Goal: Task Accomplishment & Management: Manage account settings

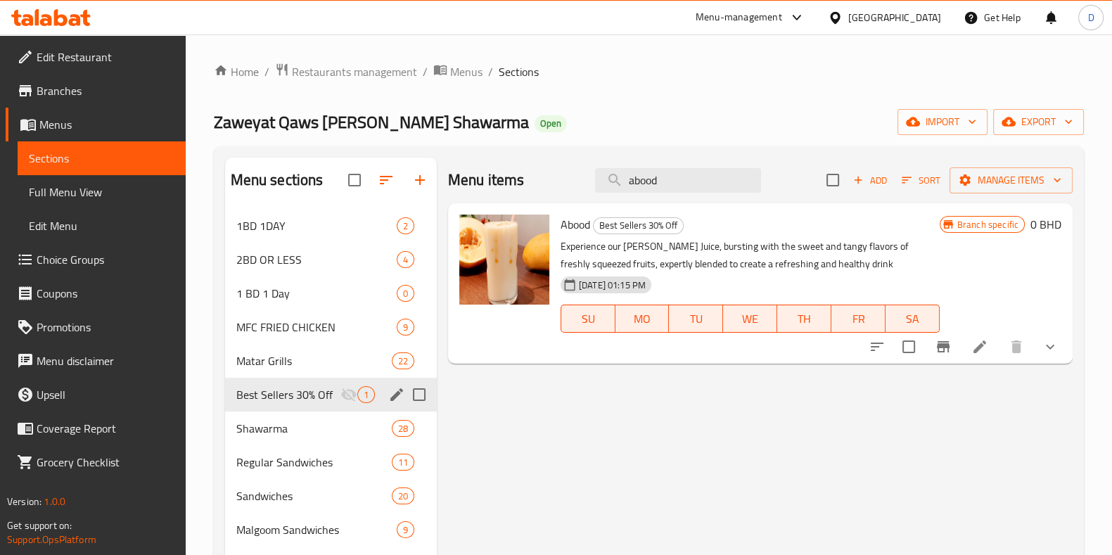
click at [1036, 413] on div "Menu items abood Add Sort Manage items Abood Best Sellers 30% Off Experience ou…" at bounding box center [755, 507] width 636 height 698
click at [782, 20] on div "Menu-management" at bounding box center [738, 17] width 86 height 17
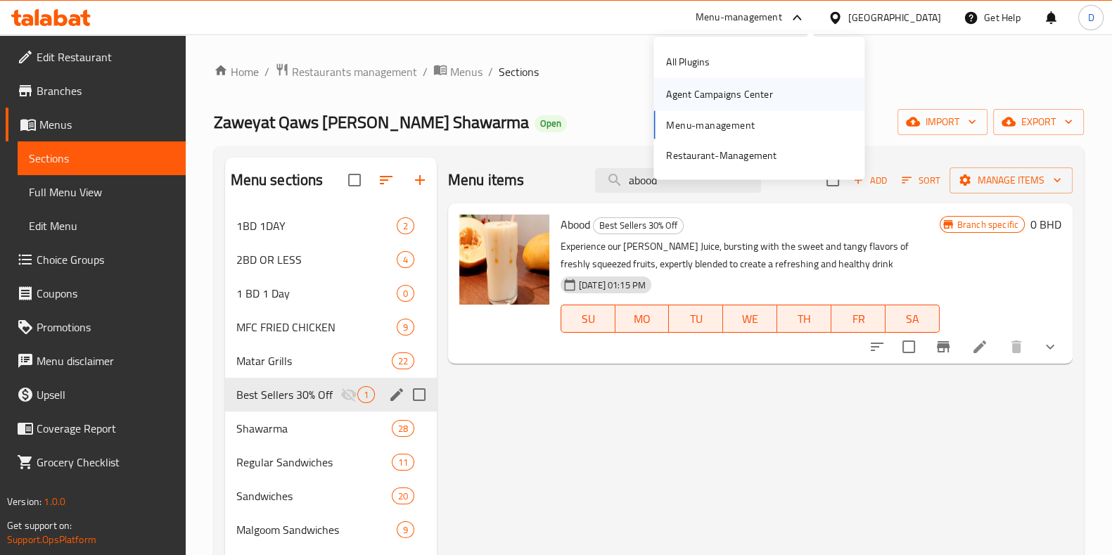
click at [747, 97] on div "Agent Campaigns Center" at bounding box center [719, 93] width 106 height 15
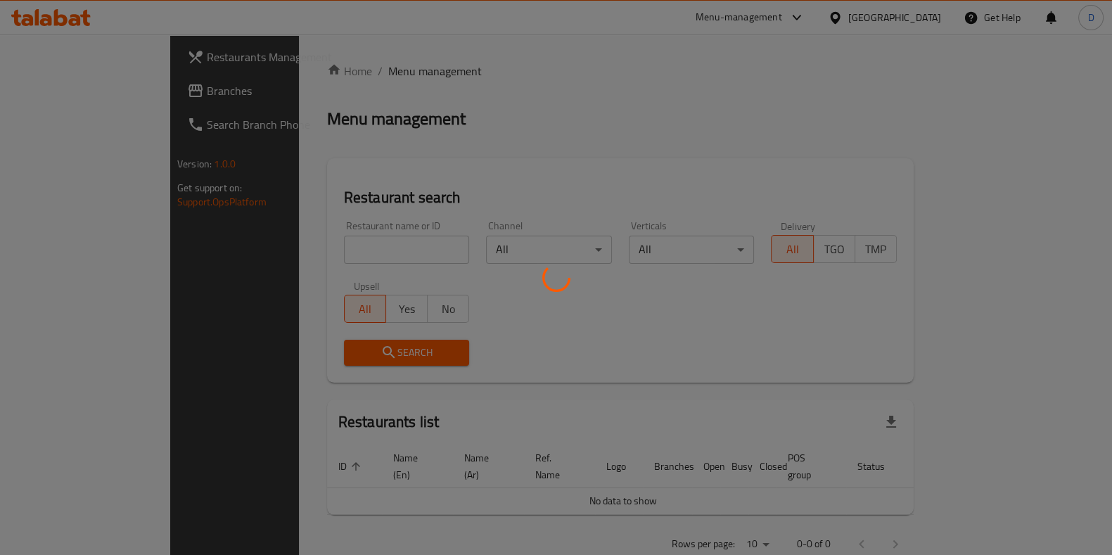
click at [368, 255] on div at bounding box center [556, 277] width 1112 height 555
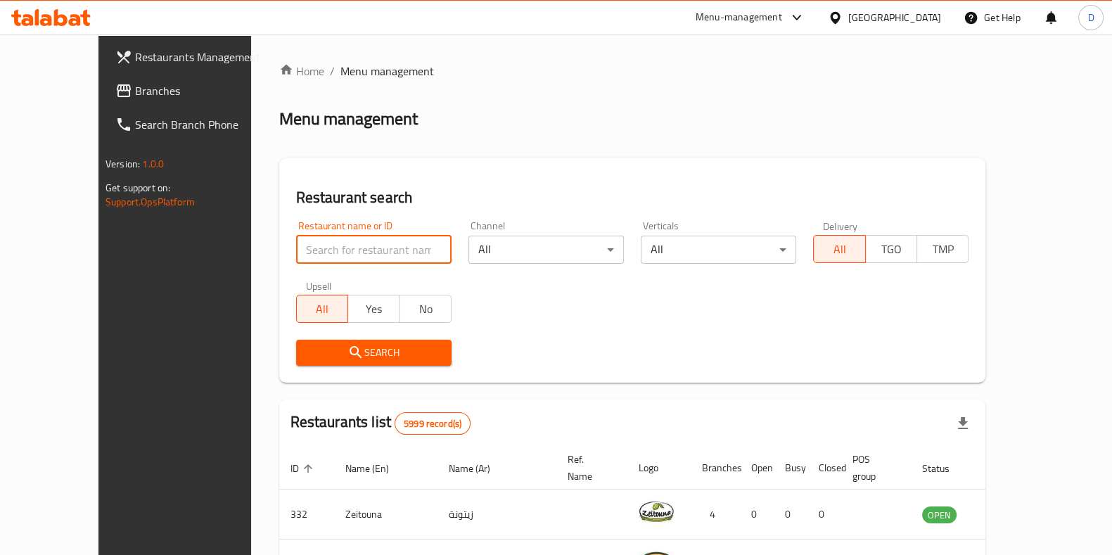
click at [369, 250] on input "search" at bounding box center [373, 250] width 155 height 28
type input "[PERSON_NAME]"
click at [328, 359] on span "Search" at bounding box center [373, 353] width 133 height 18
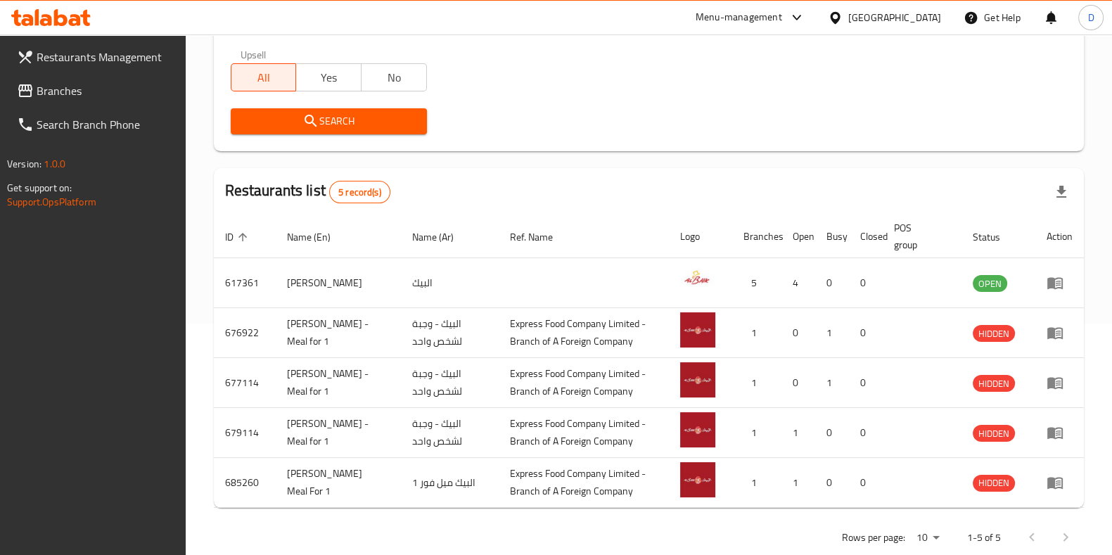
scroll to position [260, 0]
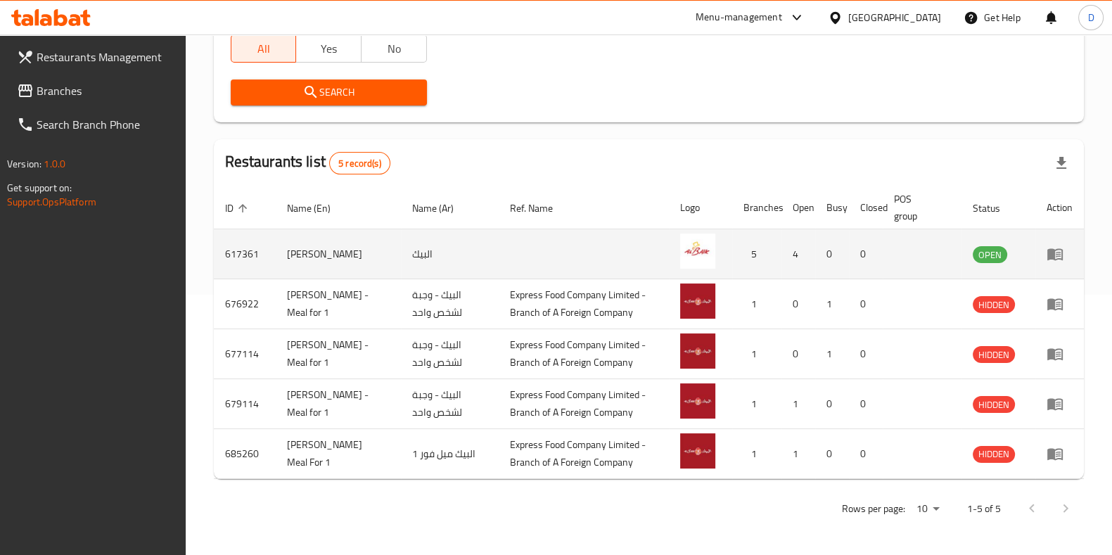
click at [1060, 247] on icon "enhanced table" at bounding box center [1054, 253] width 17 height 17
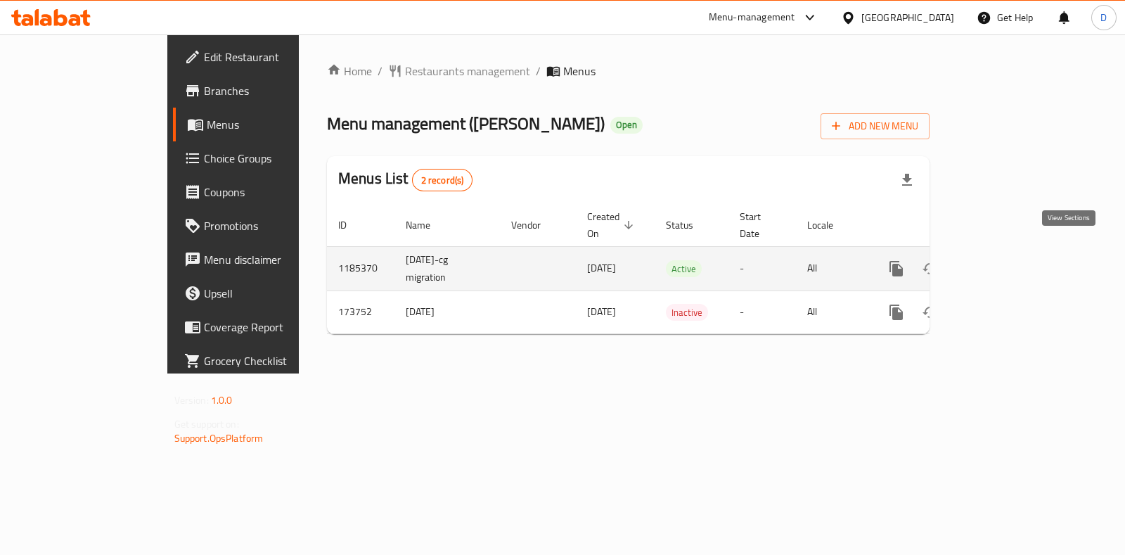
click at [1006, 260] on icon "enhanced table" at bounding box center [997, 268] width 17 height 17
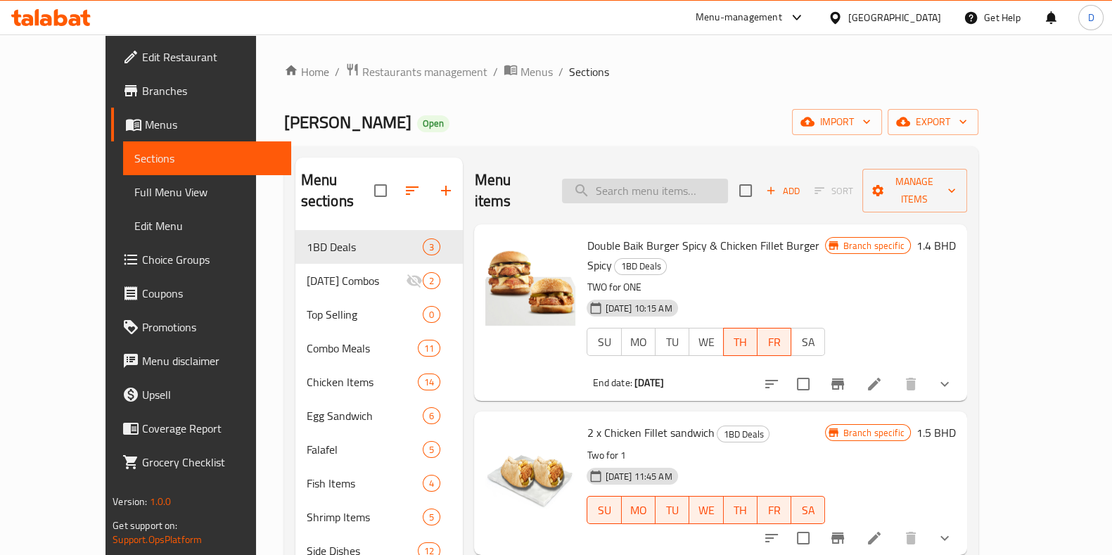
click at [654, 179] on input "search" at bounding box center [645, 191] width 166 height 25
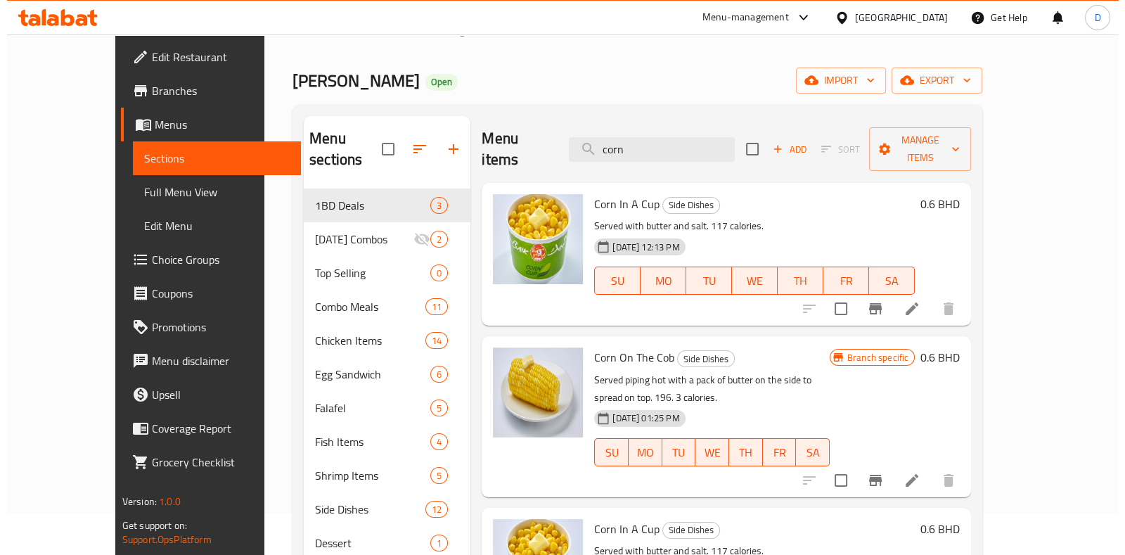
scroll to position [34, 0]
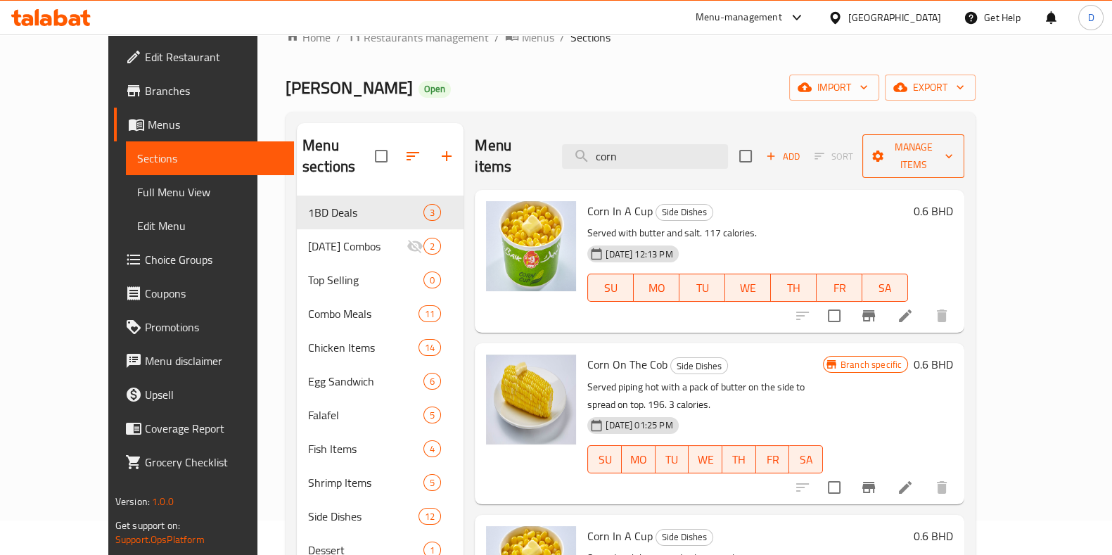
type input "corn"
click at [953, 139] on span "Manage items" at bounding box center [913, 156] width 80 height 35
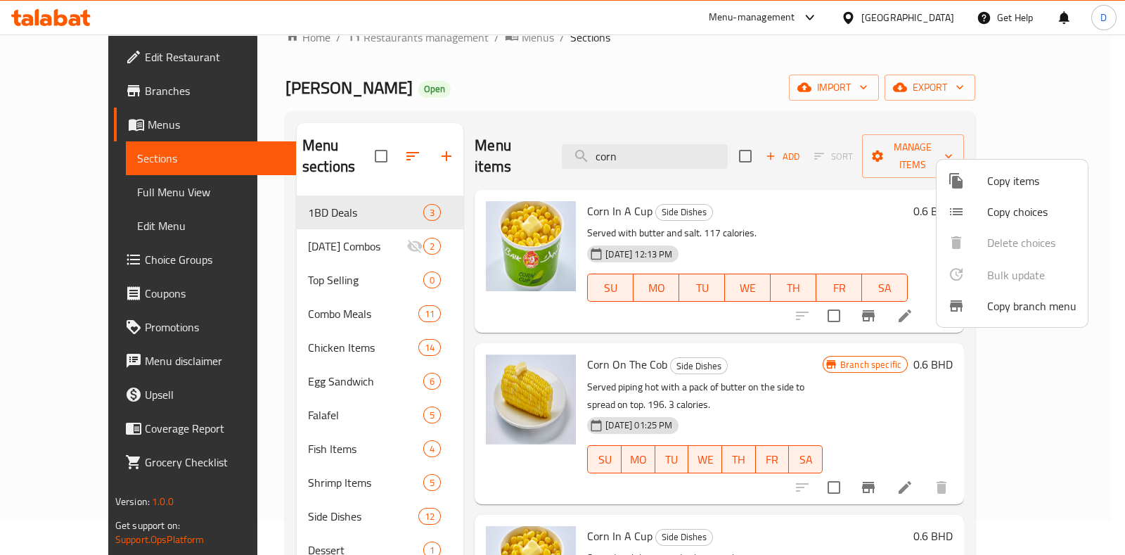
click at [1015, 181] on span "Copy items" at bounding box center [1031, 180] width 89 height 17
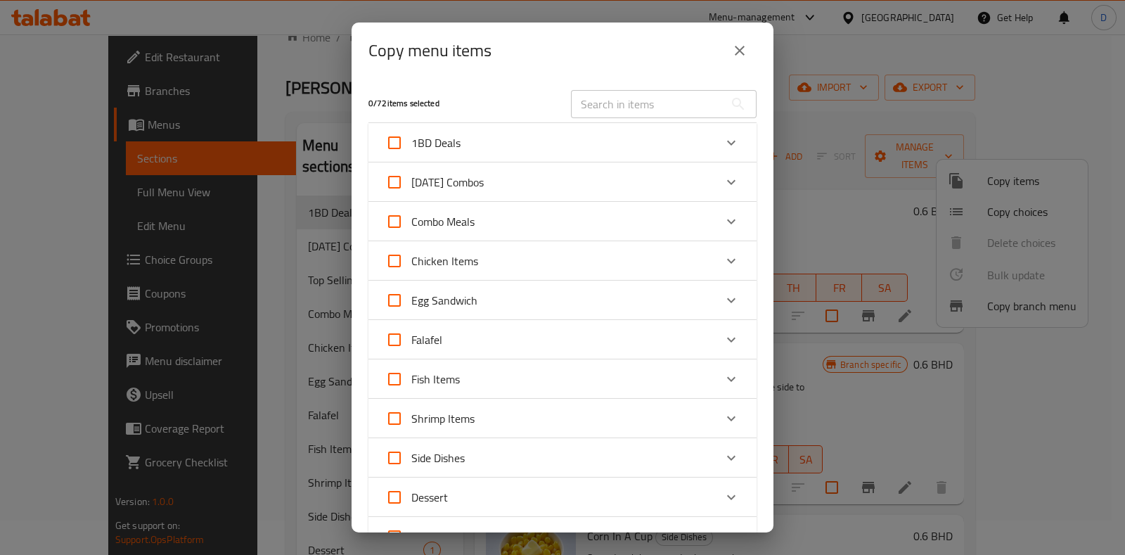
scroll to position [226, 0]
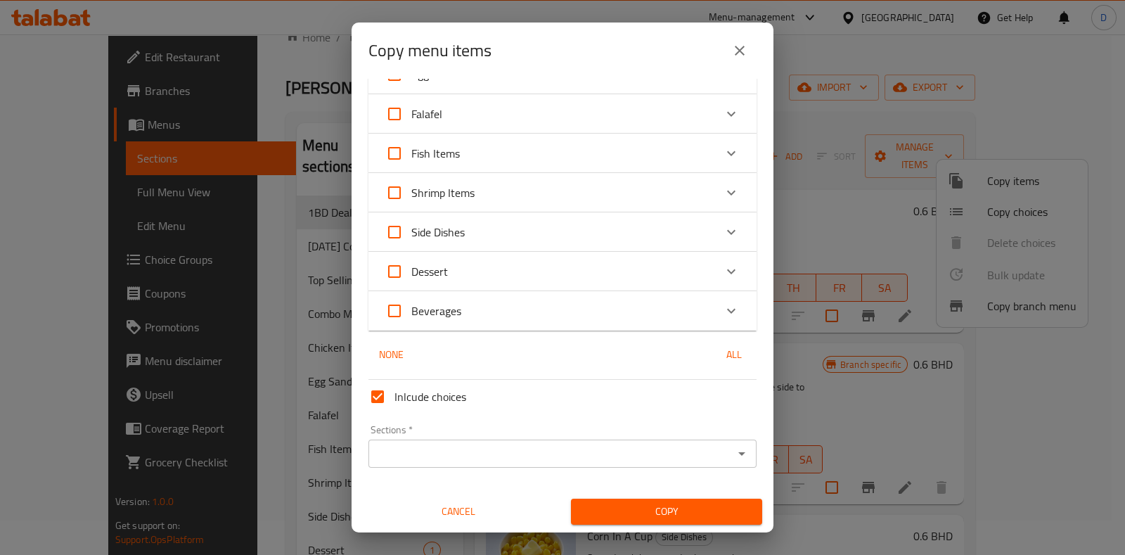
click at [472, 235] on div "Side Dishes" at bounding box center [549, 232] width 329 height 34
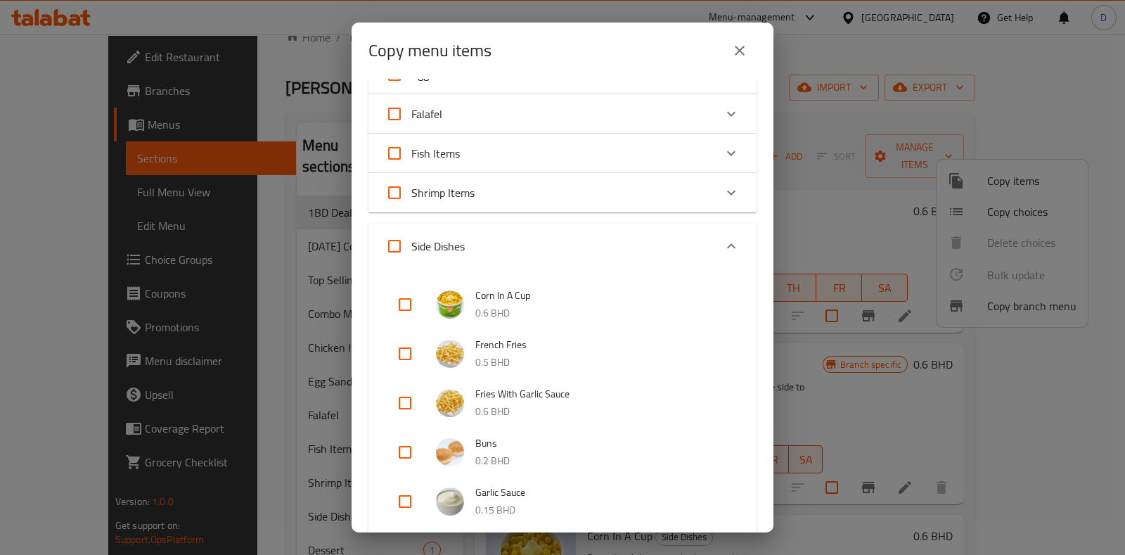
click at [404, 302] on input "checkbox" at bounding box center [405, 305] width 34 height 34
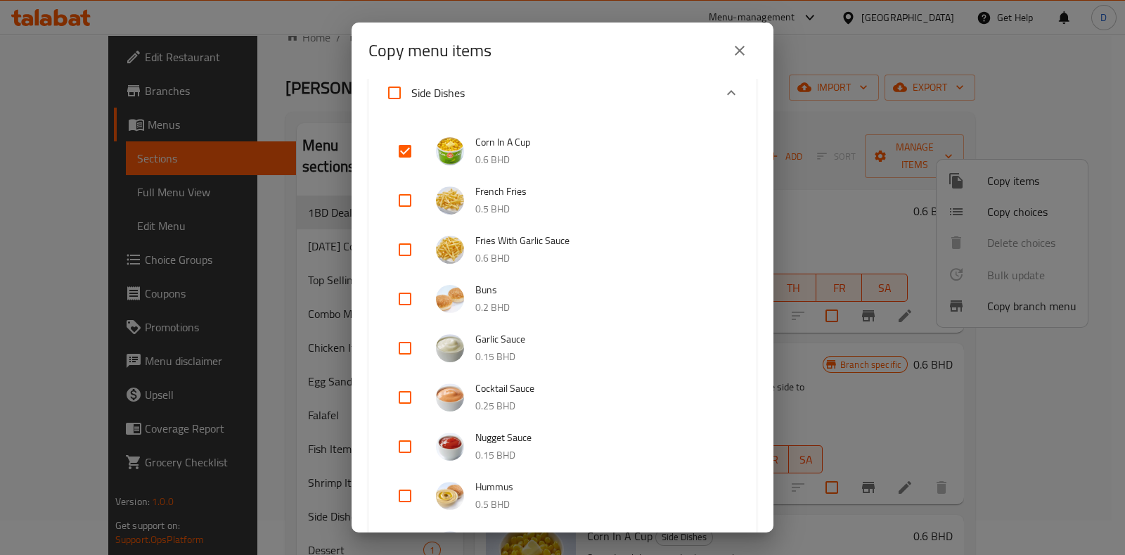
scroll to position [363, 0]
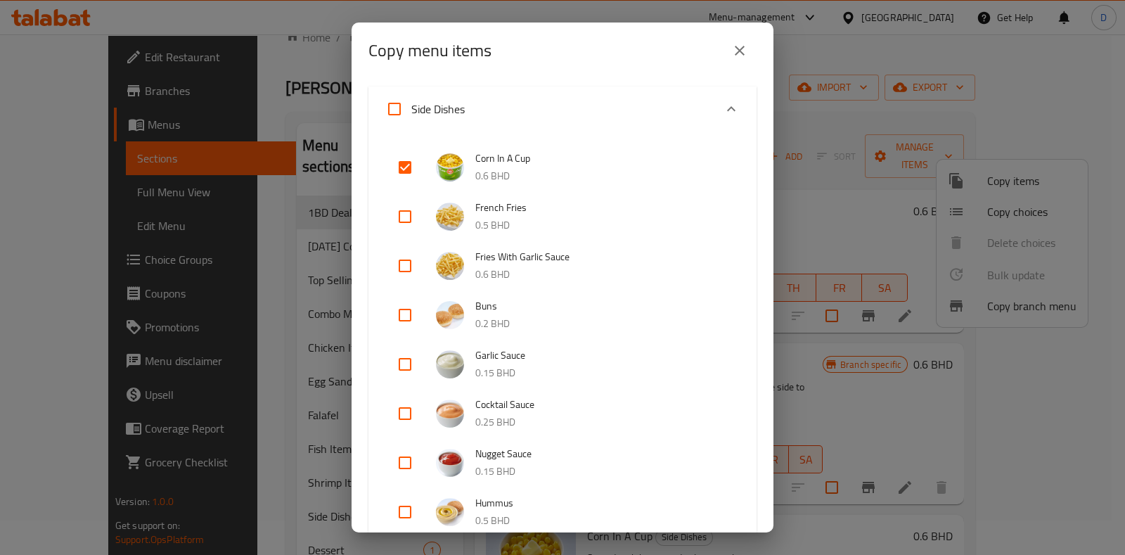
click at [403, 162] on input "checkbox" at bounding box center [405, 167] width 34 height 34
checkbox input "false"
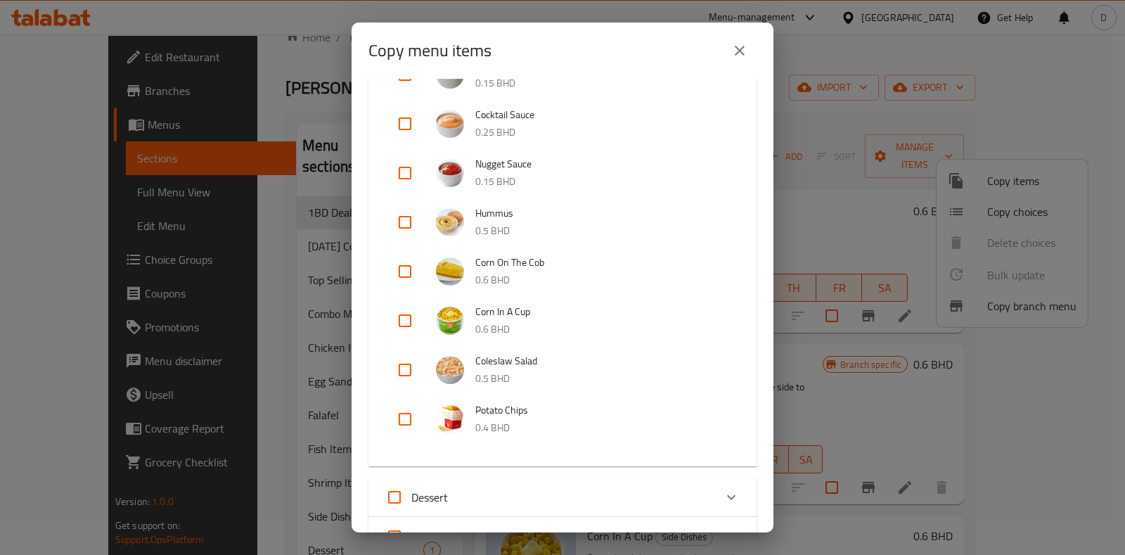
scroll to position [653, 0]
click at [404, 321] on input "checkbox" at bounding box center [405, 320] width 34 height 34
checkbox input "true"
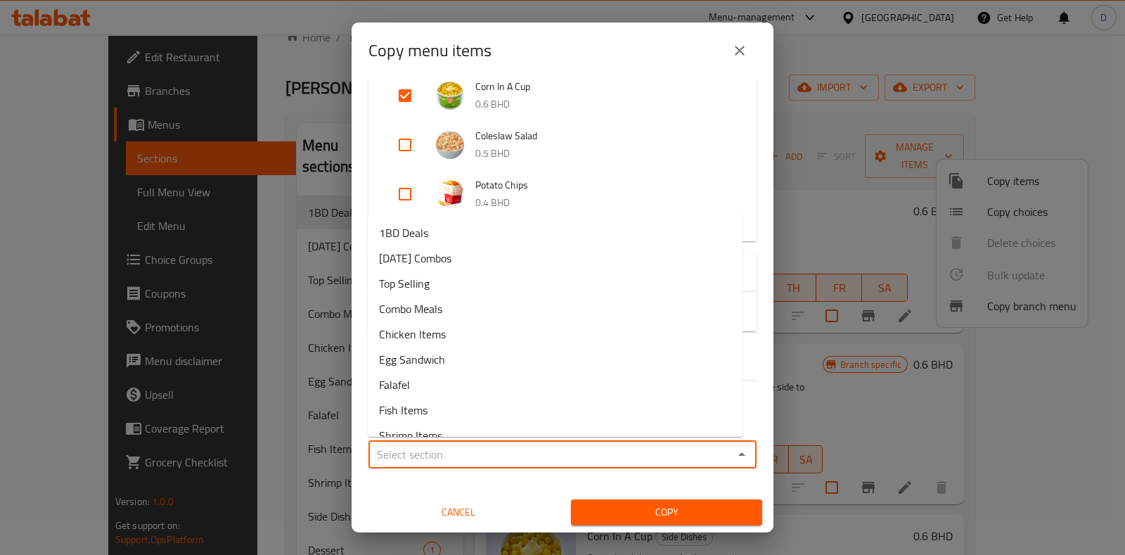
click at [464, 454] on input "Sections   *" at bounding box center [551, 454] width 356 height 20
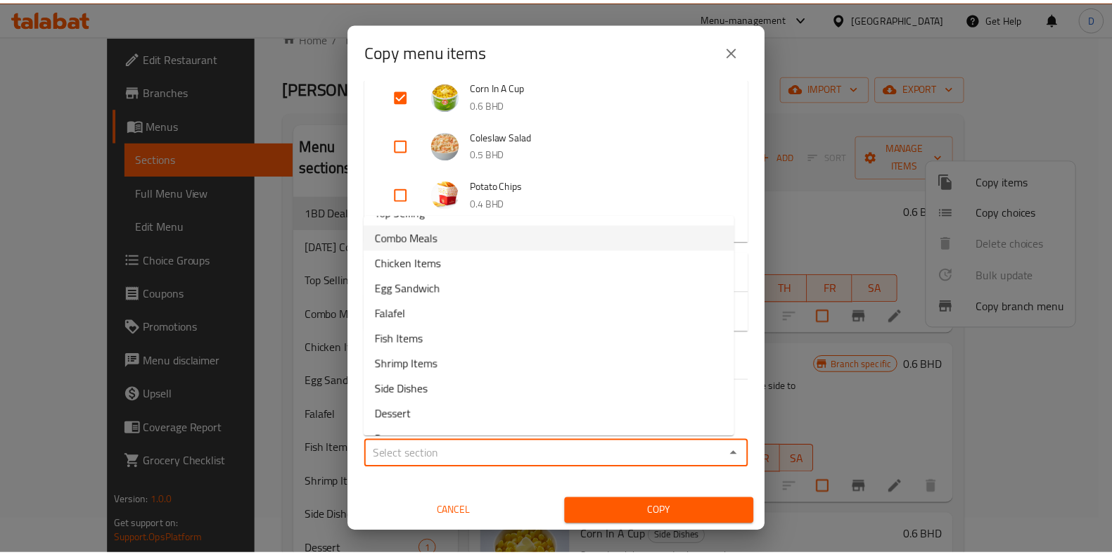
scroll to position [79, 0]
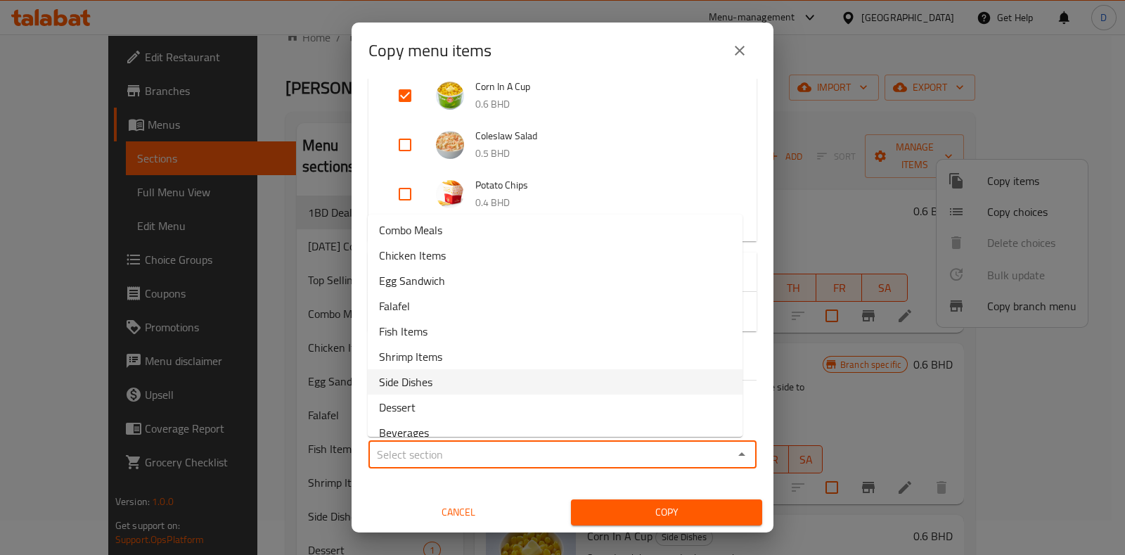
click at [418, 383] on span "Side Dishes" at bounding box center [405, 381] width 53 height 17
type input "Side Dishes"
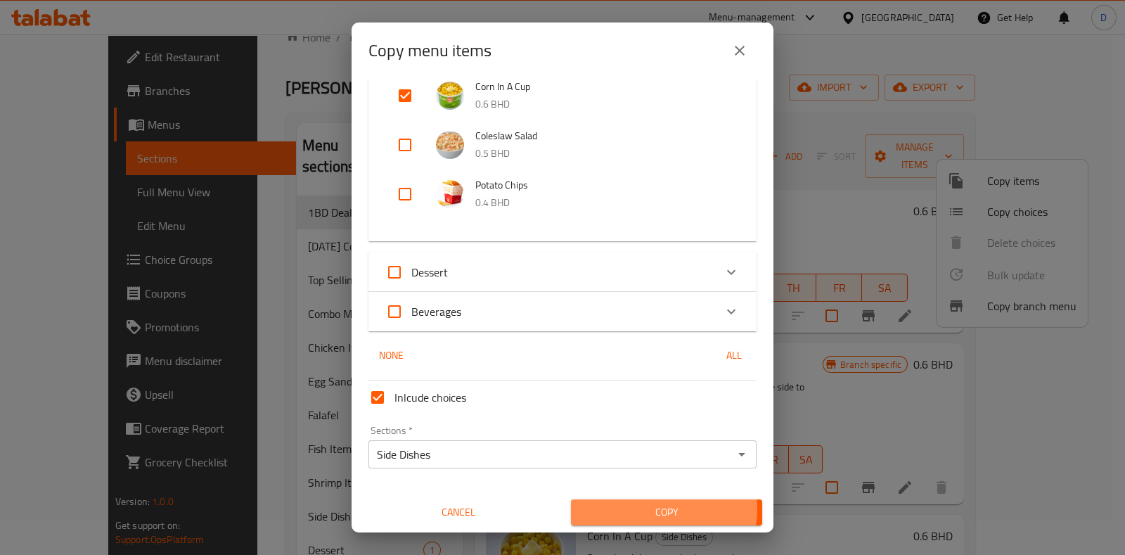
click at [632, 508] on span "Copy" at bounding box center [666, 512] width 169 height 18
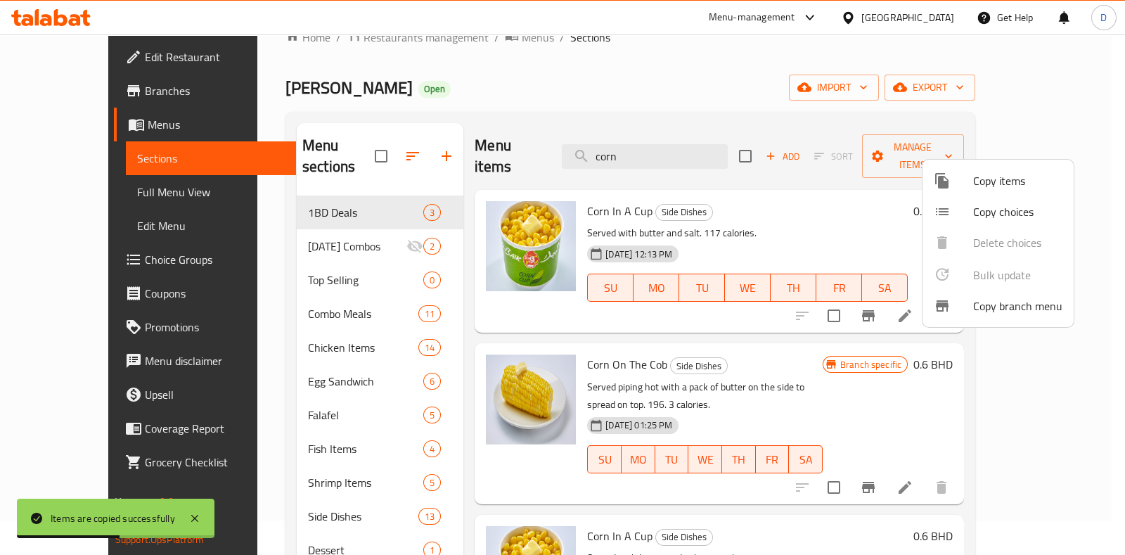
click at [1079, 367] on div at bounding box center [562, 277] width 1125 height 555
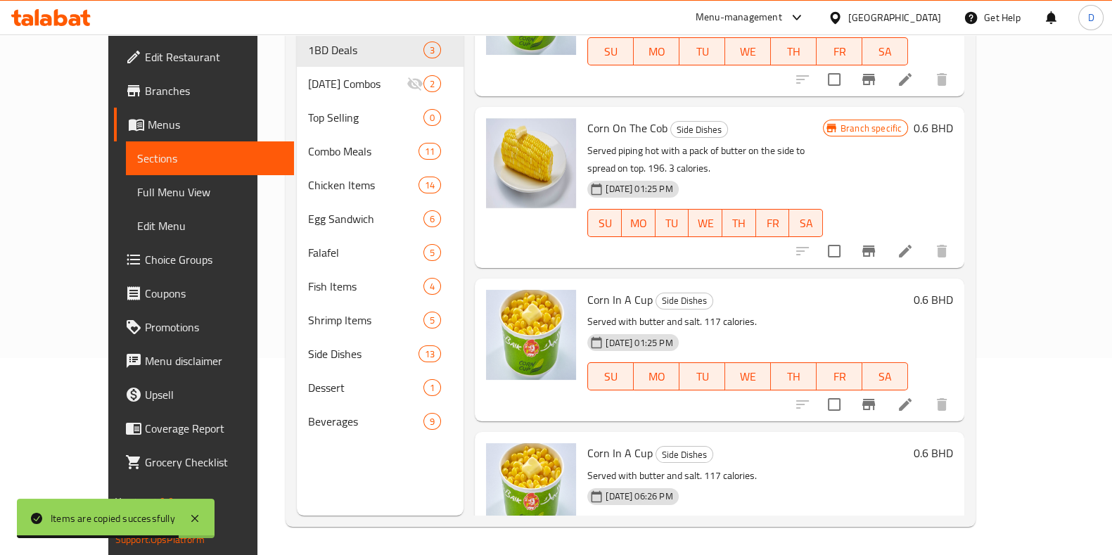
scroll to position [73, 0]
click at [877, 397] on icon "Branch-specific-item" at bounding box center [868, 405] width 17 height 17
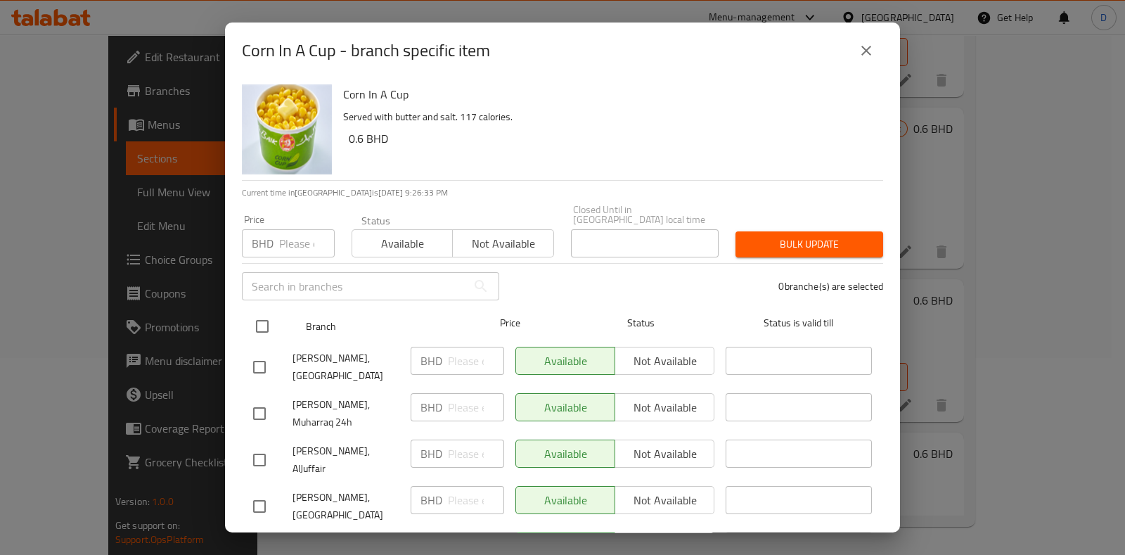
click at [274, 311] on input "checkbox" at bounding box center [263, 326] width 30 height 30
checkbox input "true"
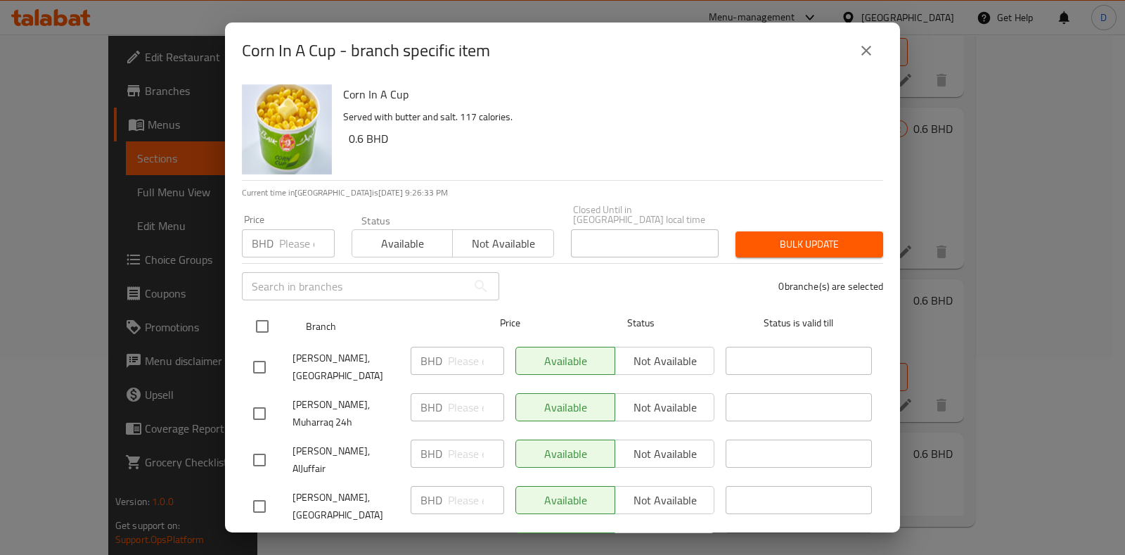
checkbox input "true"
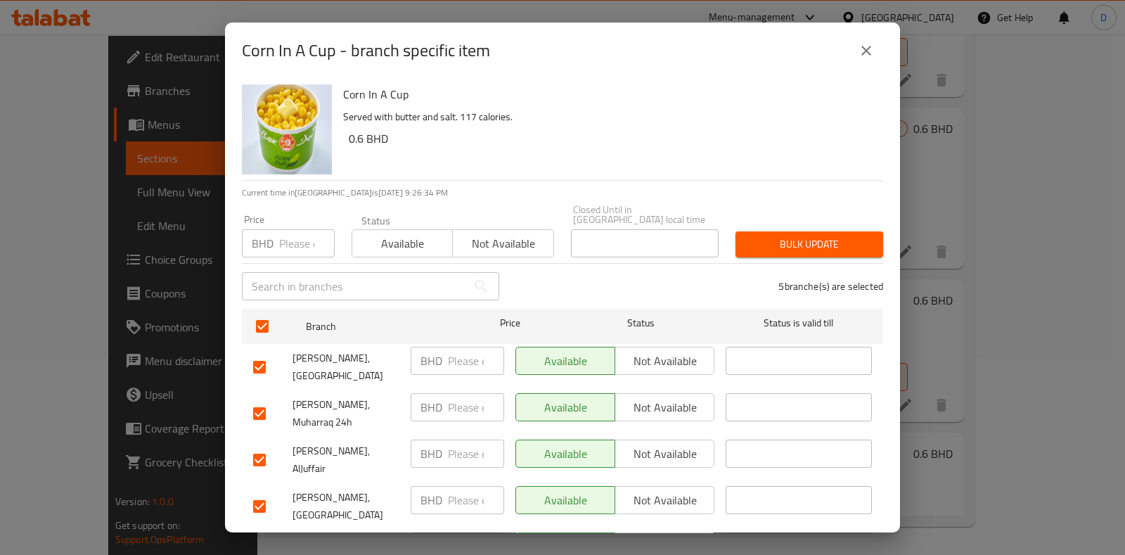
click at [501, 238] on span "Not available" at bounding box center [502, 243] width 89 height 20
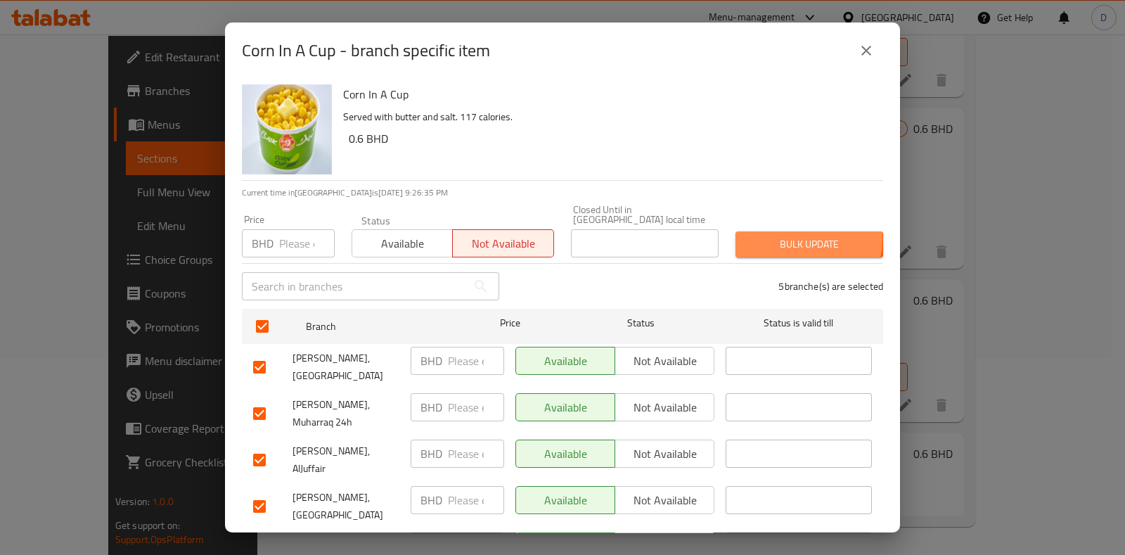
click at [788, 236] on span "Bulk update" at bounding box center [809, 245] width 125 height 18
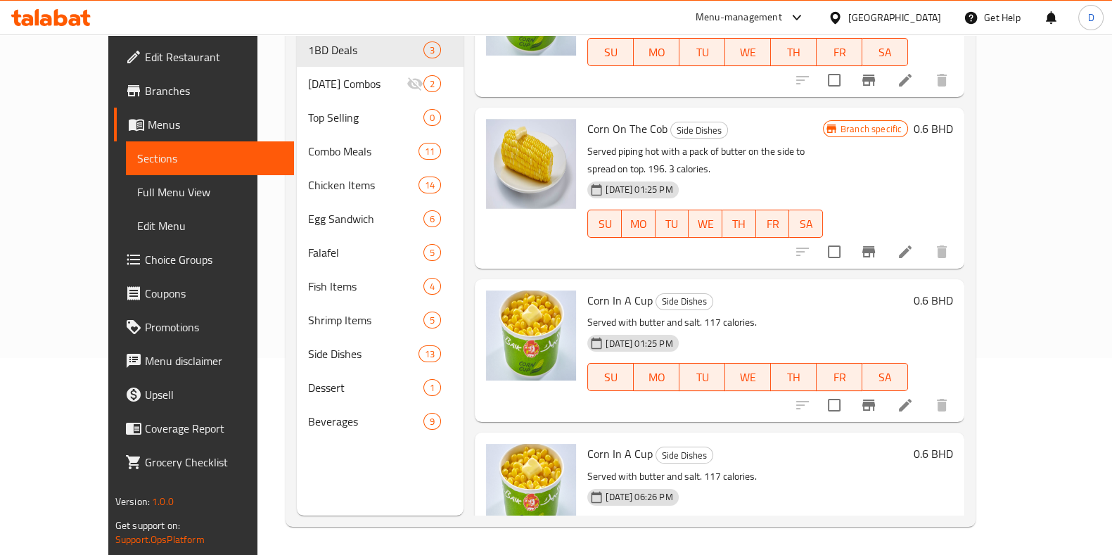
click at [877, 397] on icon "Branch-specific-item" at bounding box center [868, 405] width 17 height 17
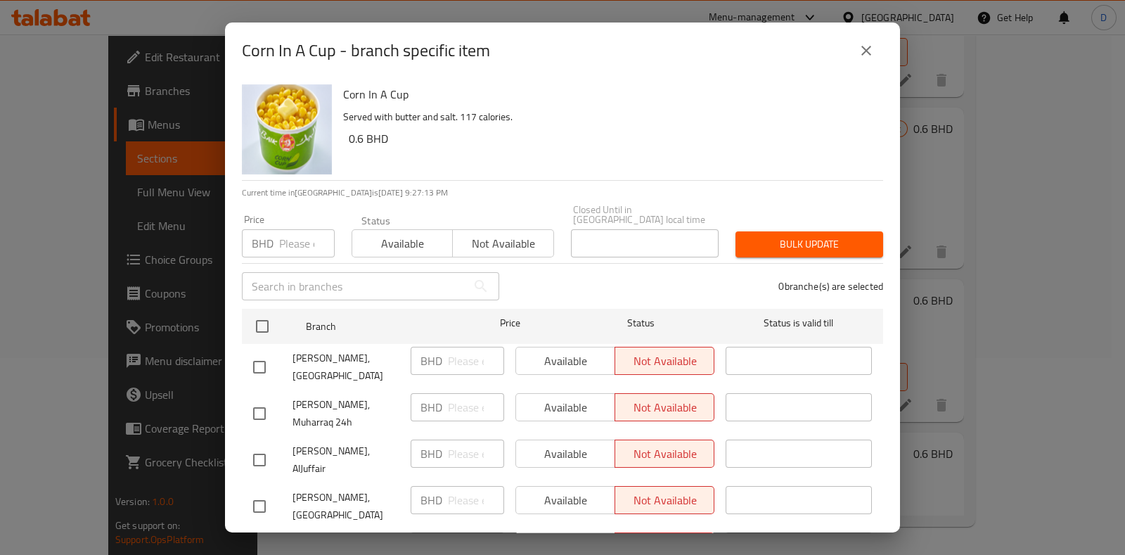
click at [861, 52] on icon "close" at bounding box center [866, 50] width 17 height 17
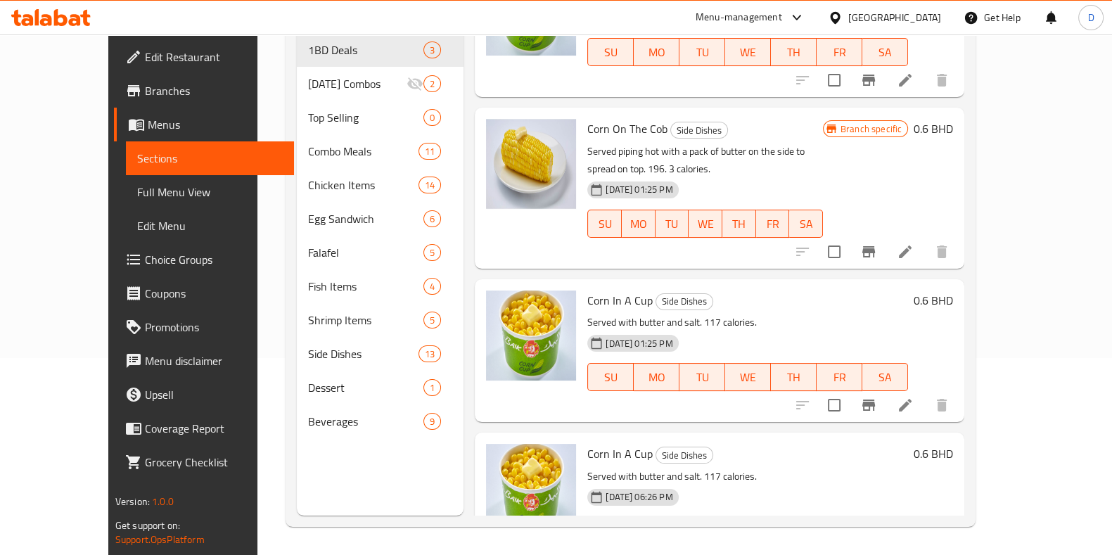
scroll to position [94, 0]
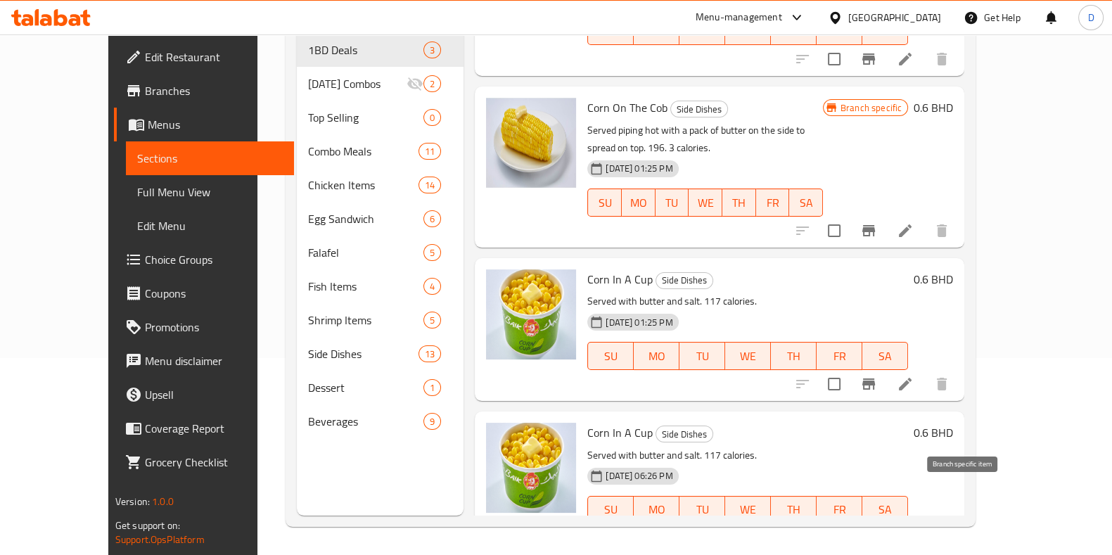
click at [885, 521] on button "Branch-specific-item" at bounding box center [868, 538] width 34 height 34
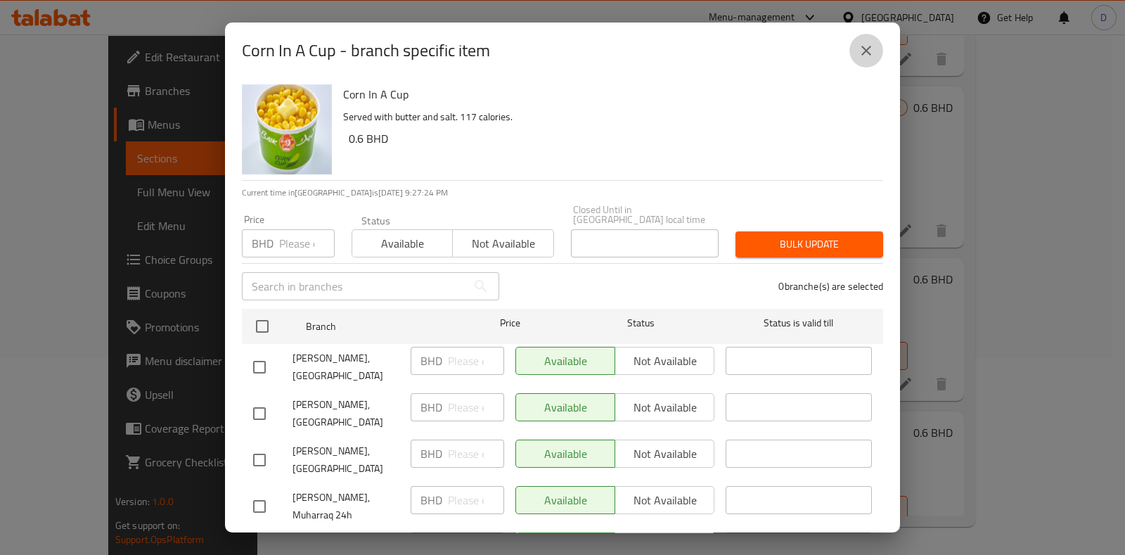
click at [869, 49] on icon "close" at bounding box center [866, 50] width 17 height 17
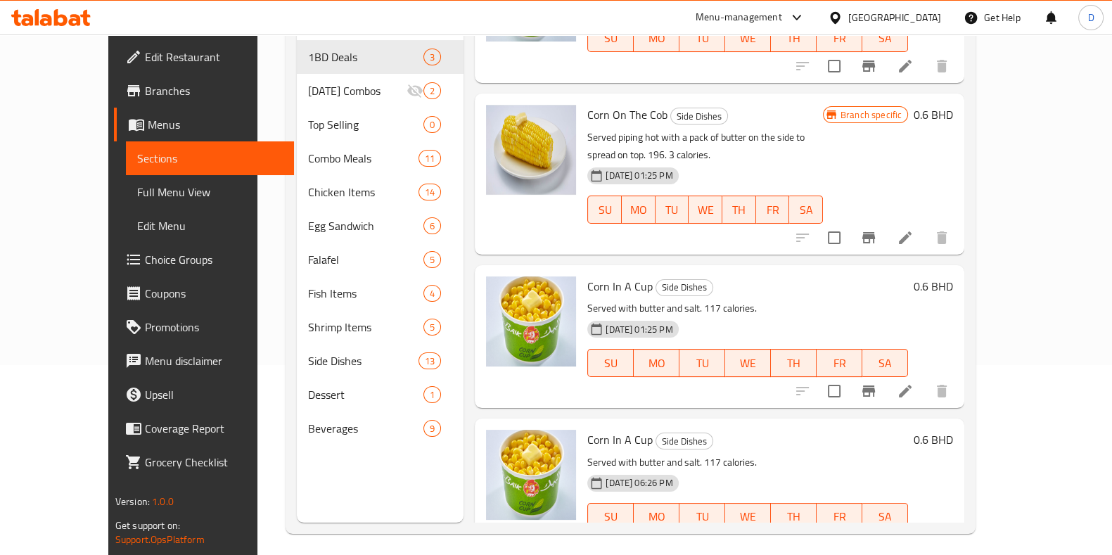
scroll to position [0, 0]
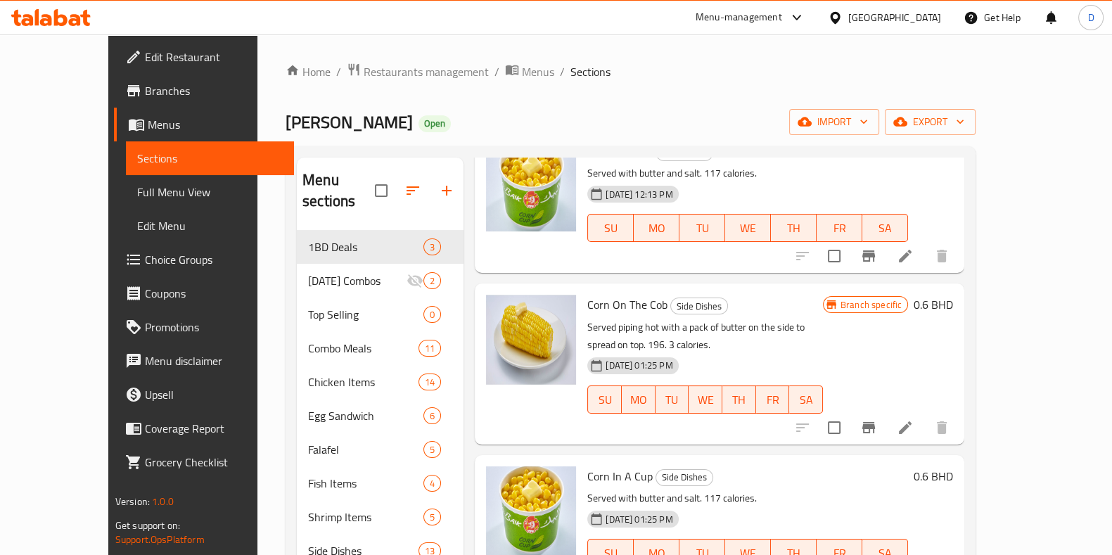
click at [798, 4] on div "Menu-management" at bounding box center [750, 18] width 132 height 34
click at [782, 13] on div "Menu-management" at bounding box center [738, 17] width 86 height 17
click at [575, 68] on ol "Home / Restaurants management / Menus / Sections" at bounding box center [630, 72] width 690 height 18
click at [401, 70] on span "Restaurants management" at bounding box center [426, 71] width 125 height 17
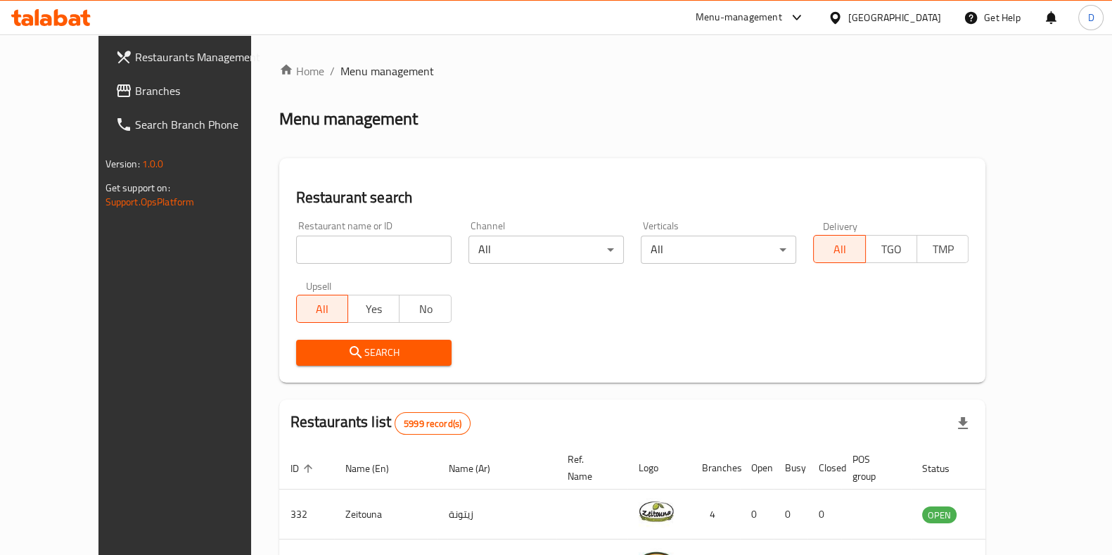
click at [348, 248] on input "search" at bounding box center [373, 250] width 155 height 28
type input "[PERSON_NAME]"
click at [364, 347] on span "Search" at bounding box center [373, 353] width 133 height 18
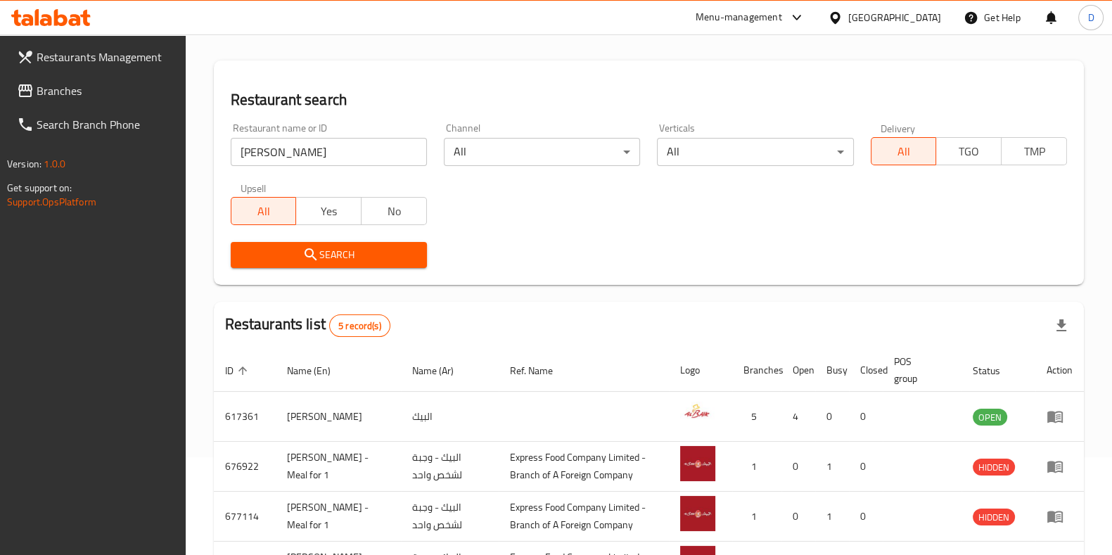
scroll to position [101, 0]
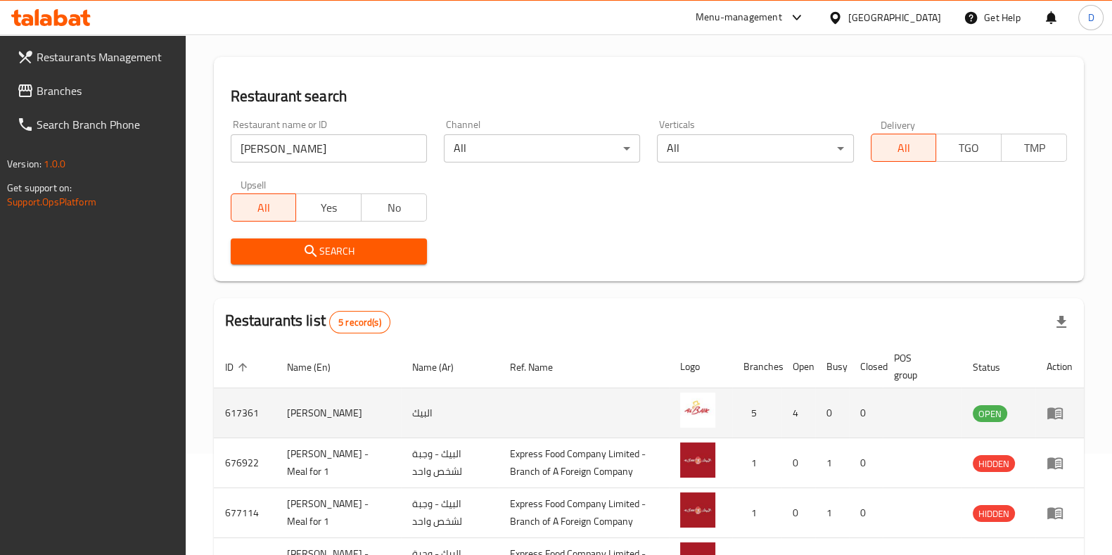
click at [1062, 419] on icon "enhanced table" at bounding box center [1054, 414] width 15 height 12
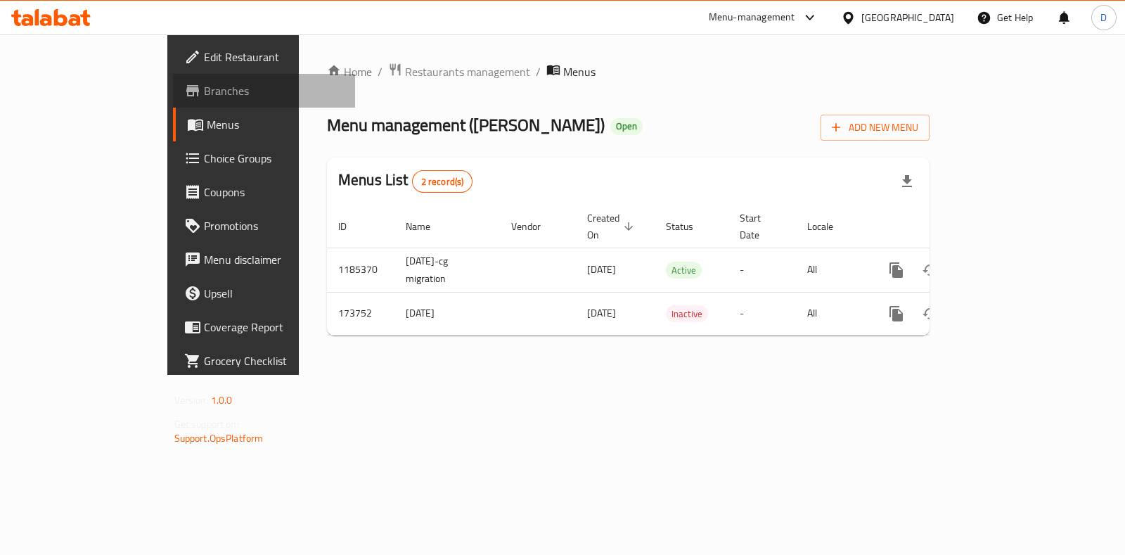
click at [204, 82] on span "Branches" at bounding box center [274, 90] width 140 height 17
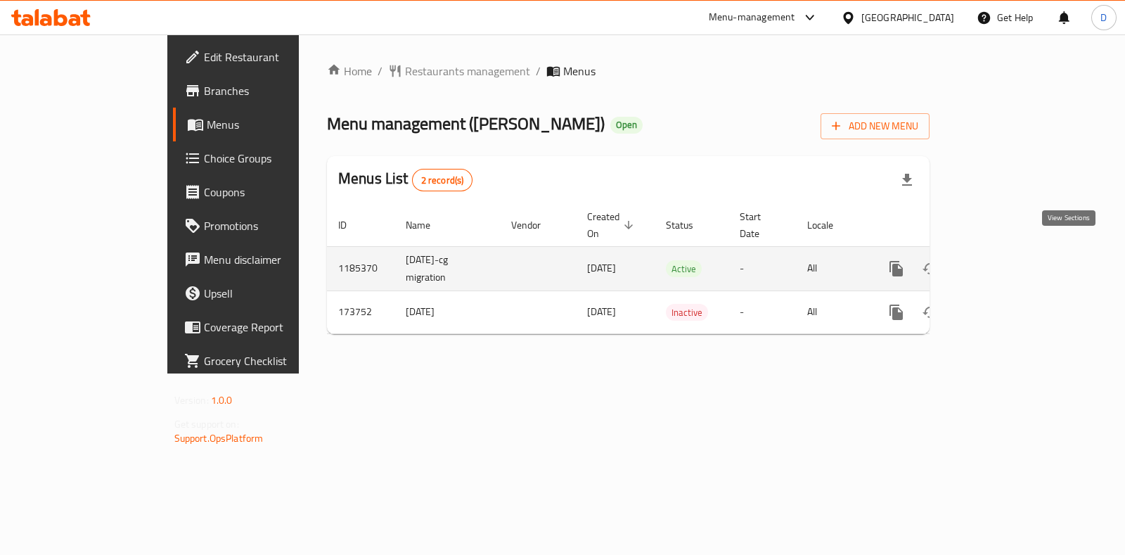
click at [1015, 252] on link "enhanced table" at bounding box center [998, 269] width 34 height 34
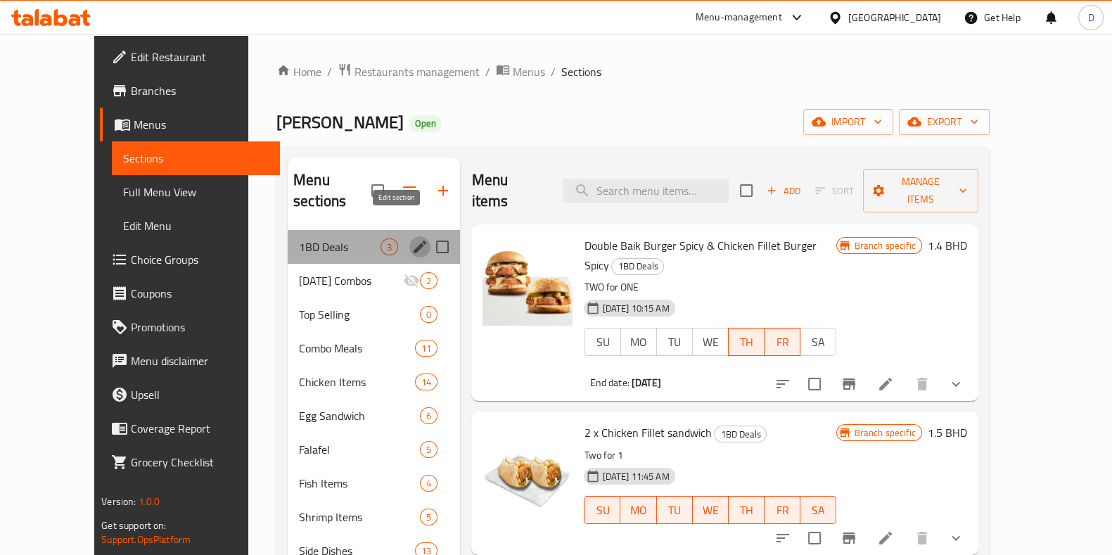
click at [411, 238] on icon "edit" at bounding box center [419, 246] width 17 height 17
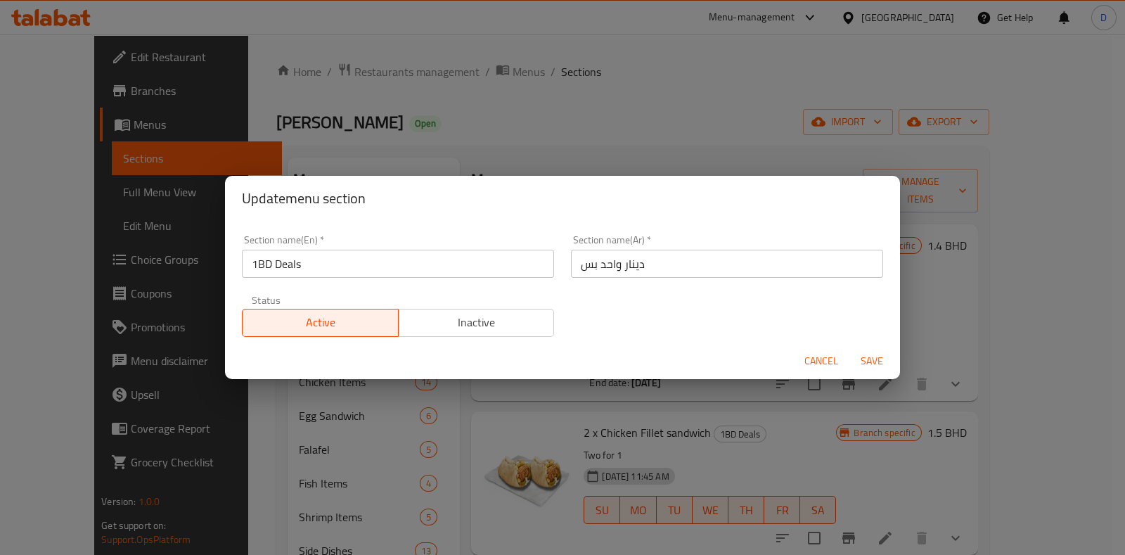
click at [492, 327] on span "Inactive" at bounding box center [476, 322] width 145 height 20
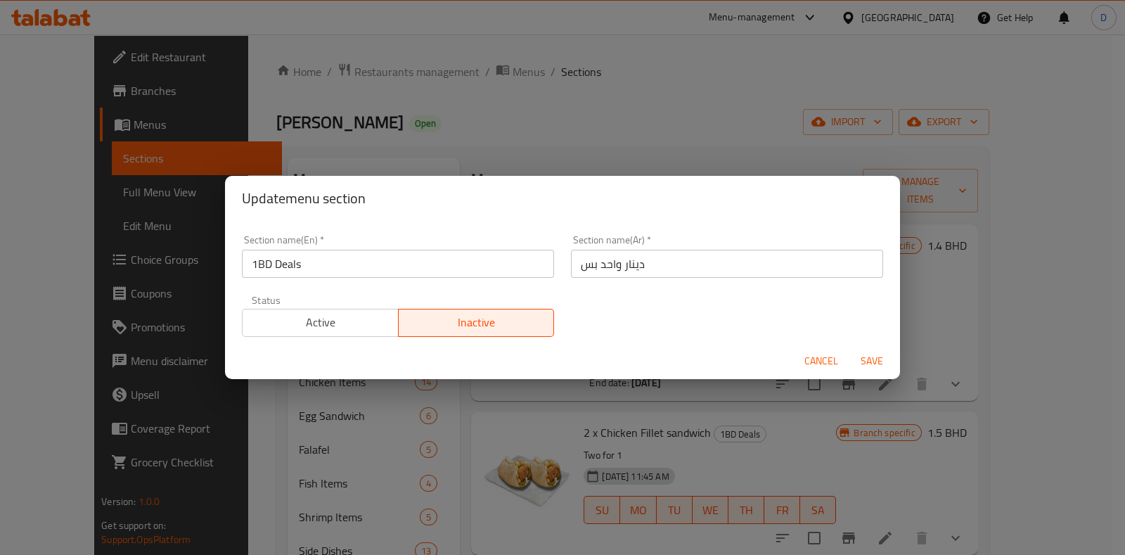
click at [864, 360] on span "Save" at bounding box center [872, 361] width 34 height 18
